Goal: Navigation & Orientation: Find specific page/section

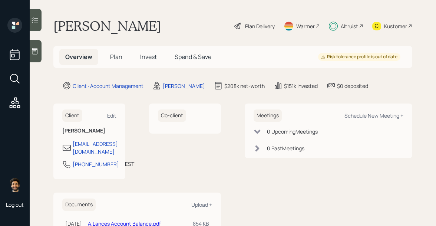
click at [344, 25] on div "Altruist" at bounding box center [349, 26] width 17 height 8
click at [122, 58] on span "Plan" at bounding box center [116, 57] width 12 height 8
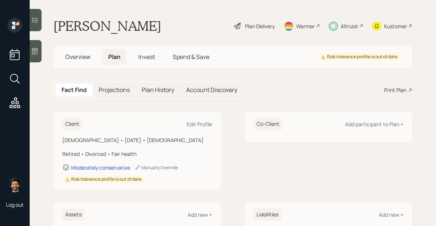
click at [148, 59] on span "Invest" at bounding box center [146, 57] width 17 height 8
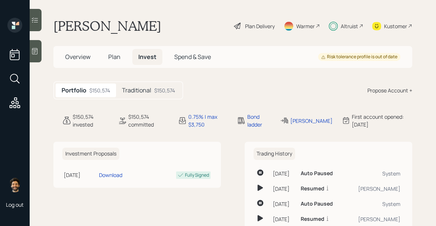
click at [118, 60] on span "Plan" at bounding box center [114, 57] width 12 height 8
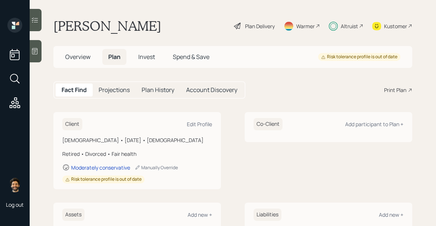
click at [140, 59] on span "Invest" at bounding box center [146, 57] width 17 height 8
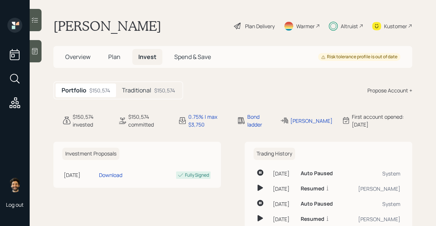
click at [354, 34] on main "[PERSON_NAME] Plan Delivery Warmer Altruist Kustomer Overview Plan Invest Spend…" at bounding box center [233, 113] width 407 height 226
click at [349, 29] on div "Altruist" at bounding box center [349, 26] width 17 height 8
click at [264, 29] on div "Plan Delivery" at bounding box center [260, 26] width 30 height 8
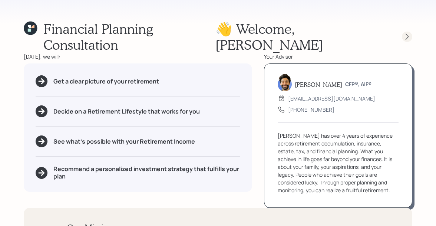
click at [408, 33] on icon at bounding box center [407, 36] width 7 height 7
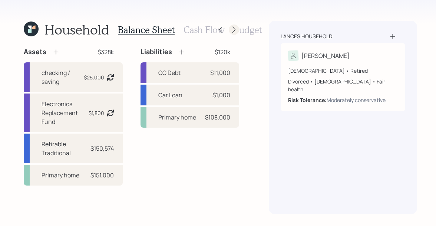
click at [232, 29] on icon at bounding box center [233, 29] width 7 height 7
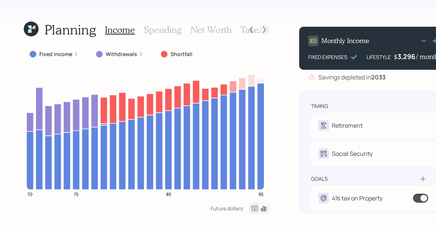
click at [264, 27] on icon at bounding box center [264, 29] width 7 height 7
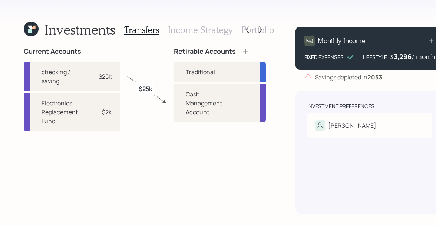
click at [264, 27] on div at bounding box center [261, 29] width 10 height 10
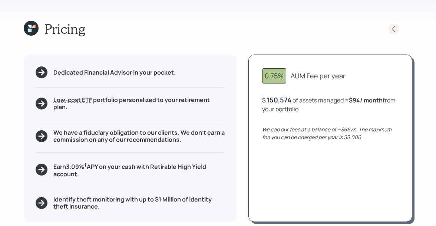
click at [392, 26] on icon at bounding box center [393, 28] width 7 height 7
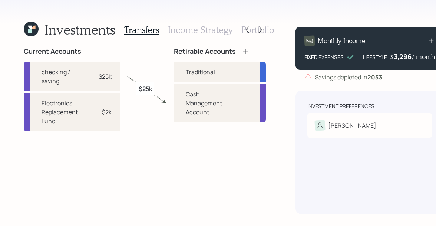
click at [242, 31] on h3 "Portfolio" at bounding box center [258, 29] width 33 height 11
